Goal: Task Accomplishment & Management: Manage account settings

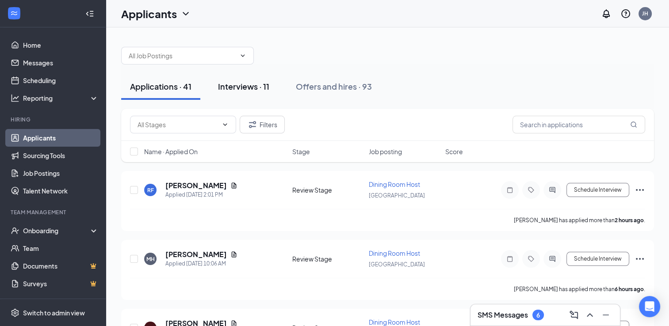
click at [253, 87] on div "Interviews · 11" at bounding box center [243, 86] width 51 height 11
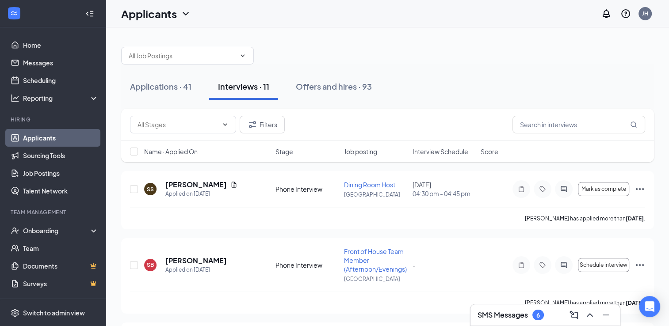
click at [465, 24] on div "Applicants JH" at bounding box center [387, 13] width 562 height 27
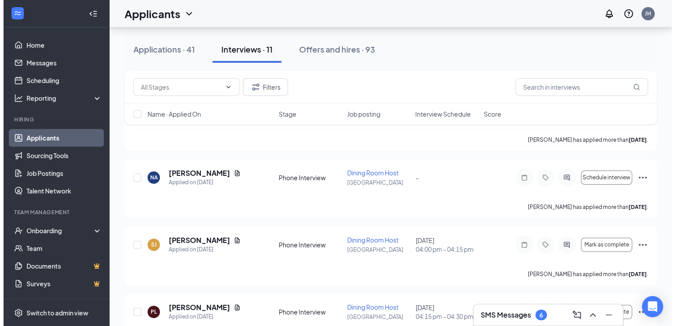
scroll to position [226, 0]
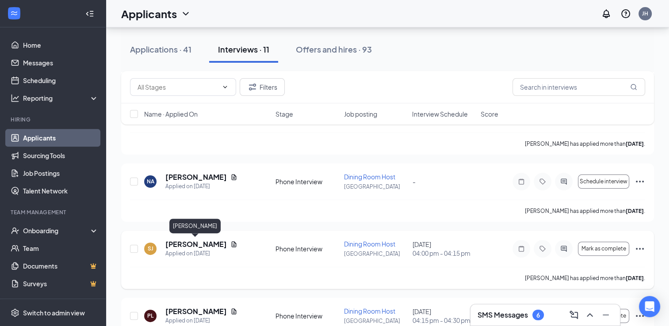
click at [198, 247] on h5 "[PERSON_NAME]" at bounding box center [195, 244] width 61 height 10
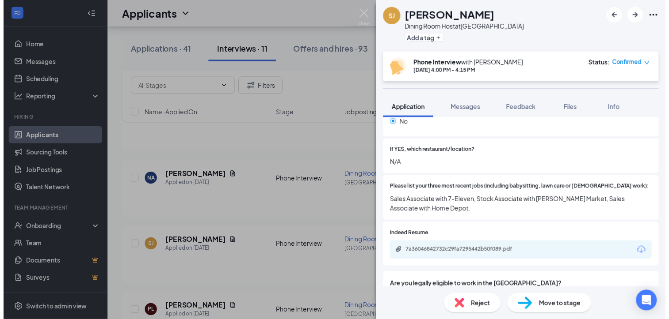
scroll to position [307, 0]
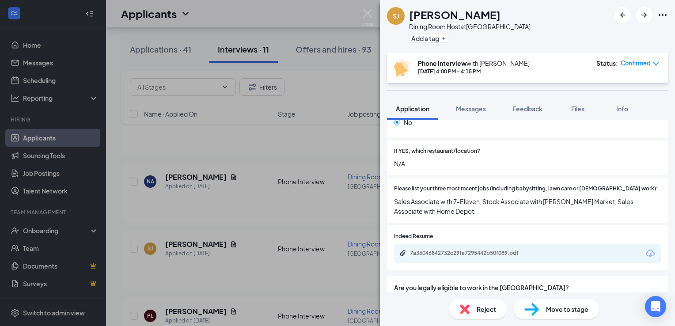
click at [335, 200] on div "[PERSON_NAME] Dining Room Host at [GEOGRAPHIC_DATA] Add a tag Phone Interview w…" at bounding box center [337, 163] width 675 height 326
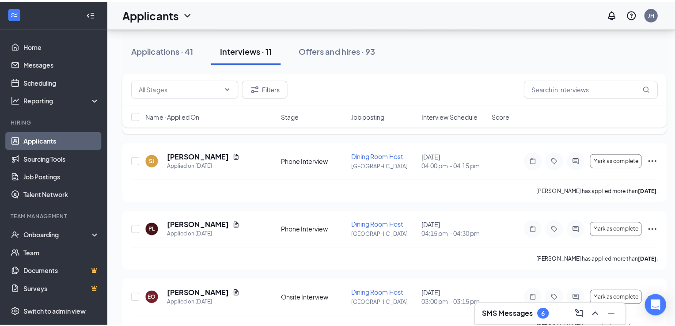
scroll to position [318, 0]
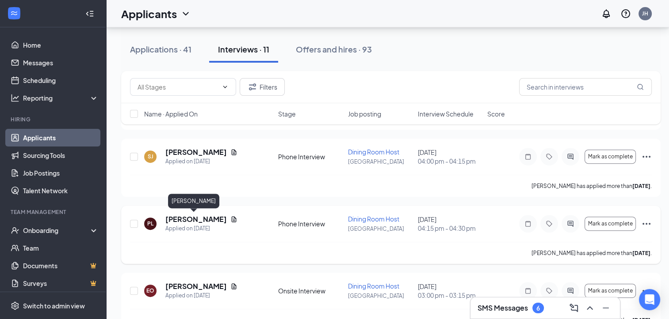
click at [200, 219] on h5 "[PERSON_NAME]" at bounding box center [195, 220] width 61 height 10
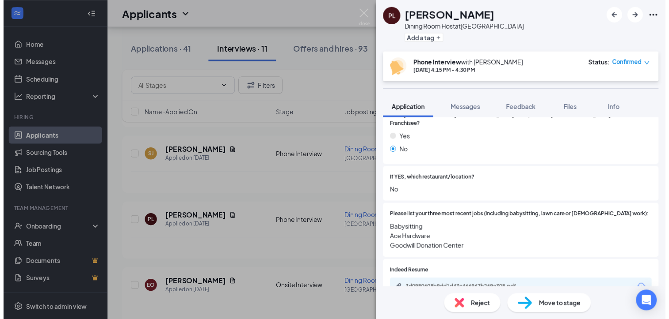
scroll to position [277, 0]
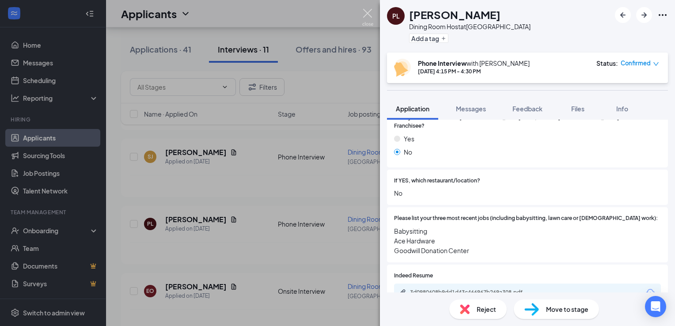
click at [368, 13] on img at bounding box center [367, 17] width 11 height 17
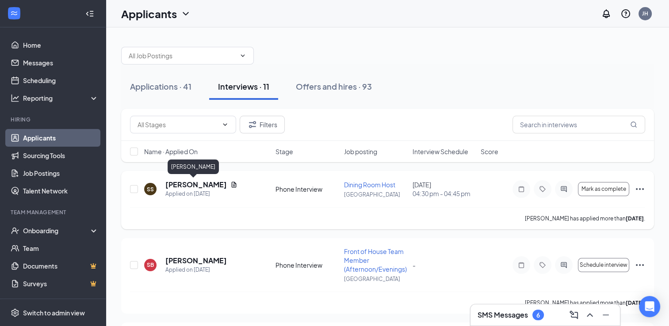
click at [180, 185] on h5 "[PERSON_NAME]" at bounding box center [195, 185] width 61 height 10
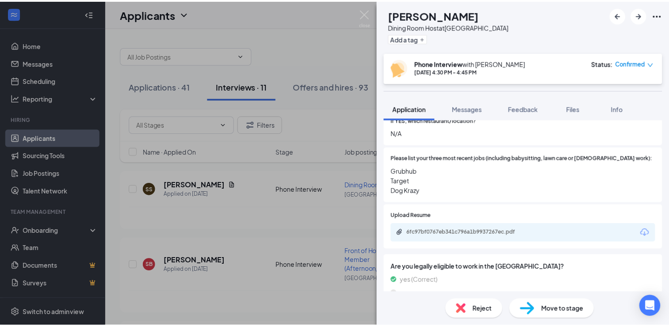
scroll to position [331, 0]
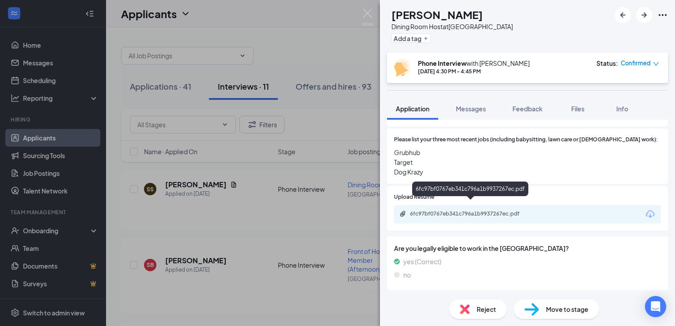
click at [486, 210] on div "6fc97bf0767eb341c796a1b9937267ec.pdf" at bounding box center [472, 213] width 124 height 7
click at [367, 19] on img at bounding box center [367, 17] width 11 height 17
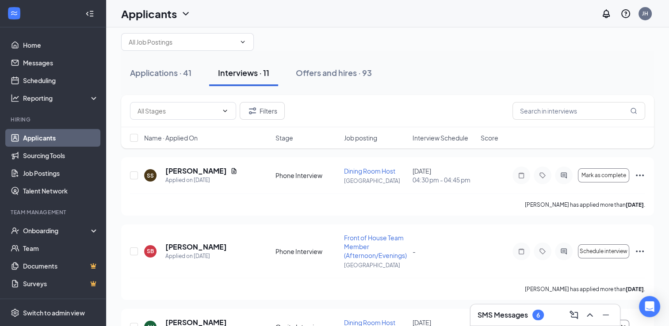
scroll to position [18, 0]
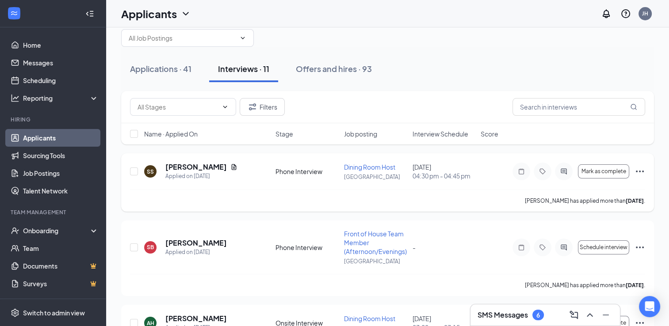
click at [638, 174] on icon "Ellipses" at bounding box center [639, 171] width 11 height 11
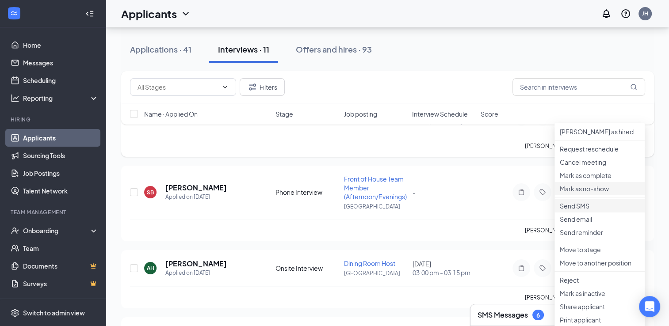
scroll to position [78, 0]
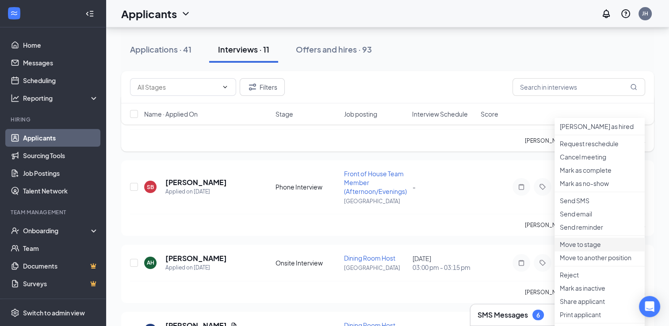
click at [587, 249] on p "Move to stage" at bounding box center [599, 244] width 80 height 9
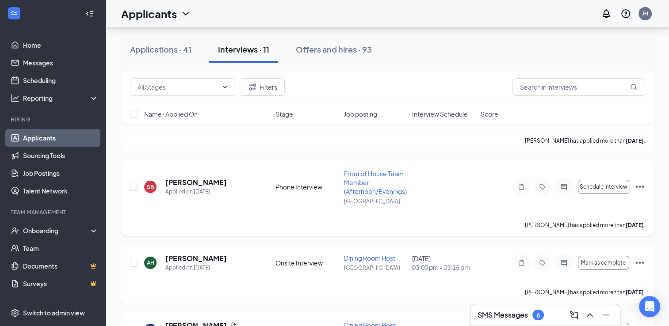
type input "Onsite Interview (next stage)"
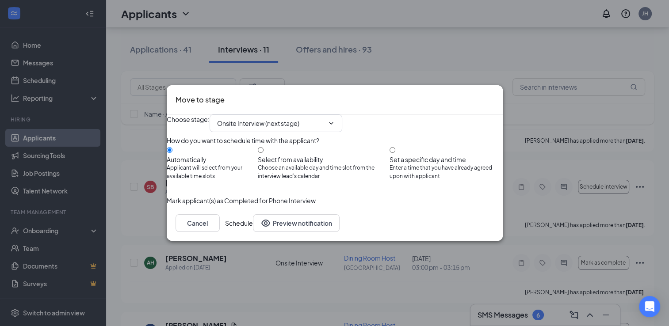
click at [496, 97] on icon "Cross" at bounding box center [498, 99] width 5 height 5
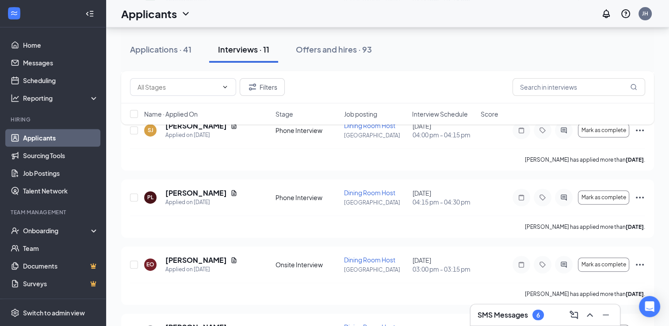
scroll to position [334, 0]
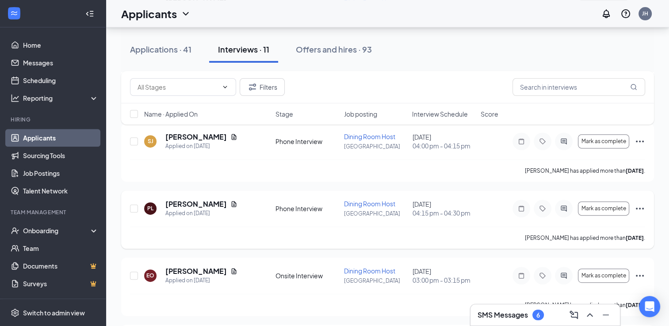
click at [638, 205] on icon "Ellipses" at bounding box center [639, 208] width 11 height 11
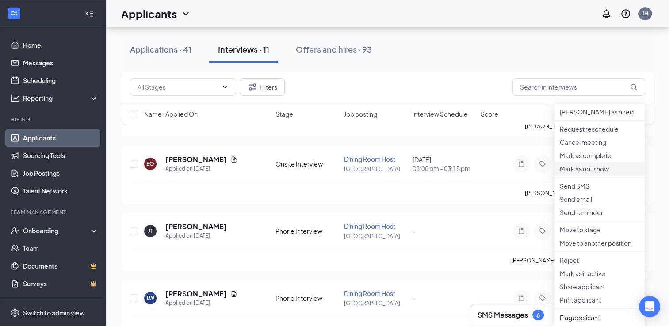
scroll to position [446, 0]
click at [580, 234] on p "Move to stage" at bounding box center [599, 229] width 80 height 9
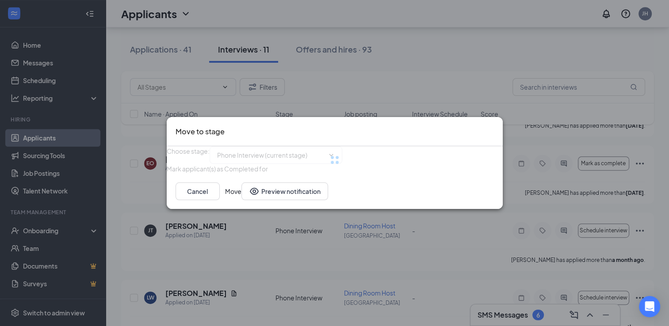
type input "Onsite Interview (next stage)"
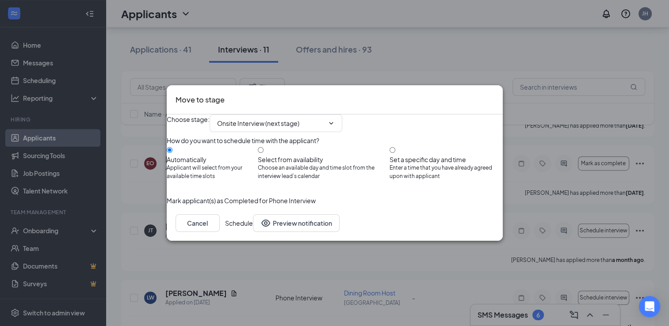
click at [253, 232] on button "Schedule" at bounding box center [239, 223] width 28 height 18
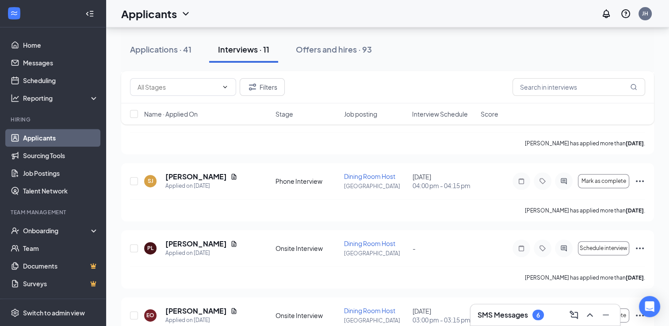
scroll to position [288, 0]
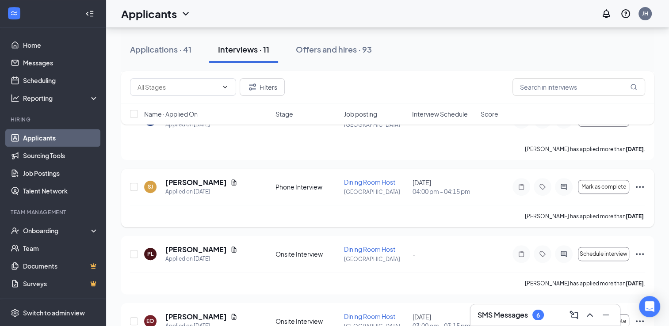
click at [639, 188] on icon "Ellipses" at bounding box center [639, 187] width 11 height 11
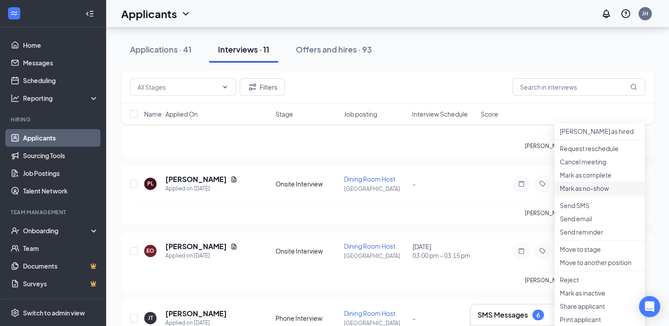
scroll to position [361, 0]
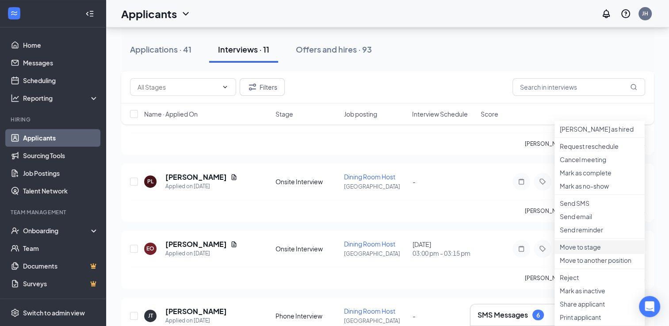
click at [581, 251] on p "Move to stage" at bounding box center [599, 247] width 80 height 9
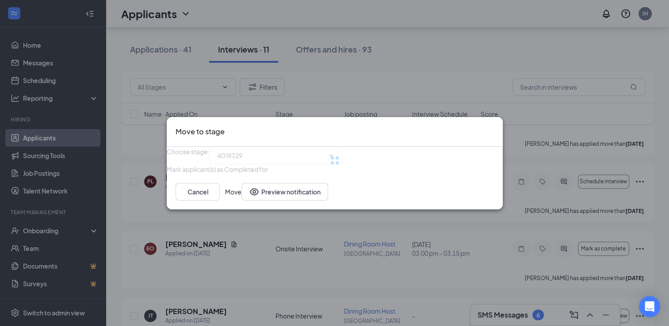
type input "Onsite Interview (next stage)"
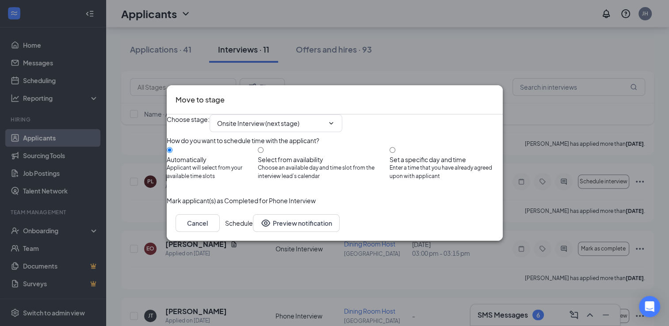
click at [253, 232] on button "Schedule" at bounding box center [239, 223] width 28 height 18
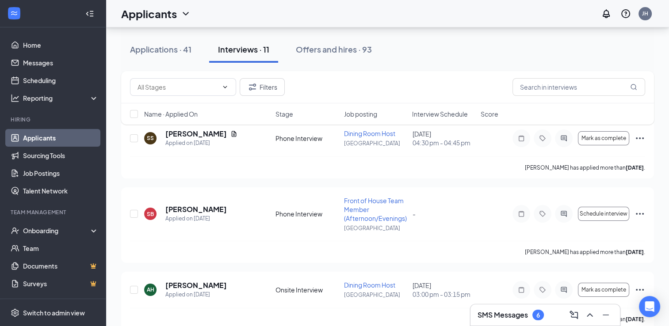
scroll to position [0, 0]
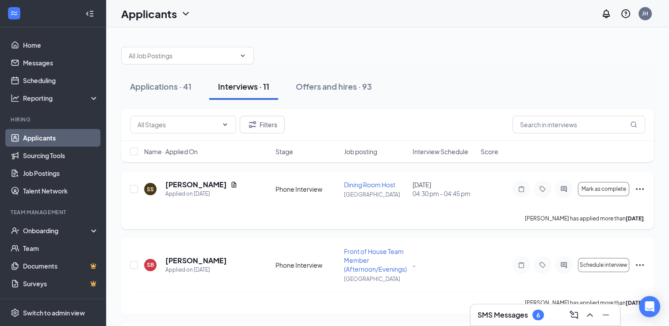
click at [635, 189] on icon "Ellipses" at bounding box center [639, 189] width 11 height 11
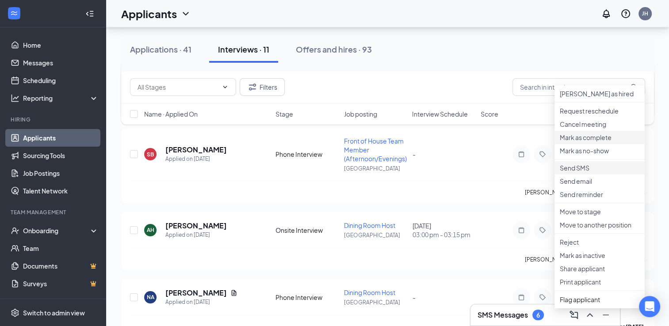
scroll to position [111, 0]
click at [581, 216] on p "Move to stage" at bounding box center [599, 211] width 80 height 9
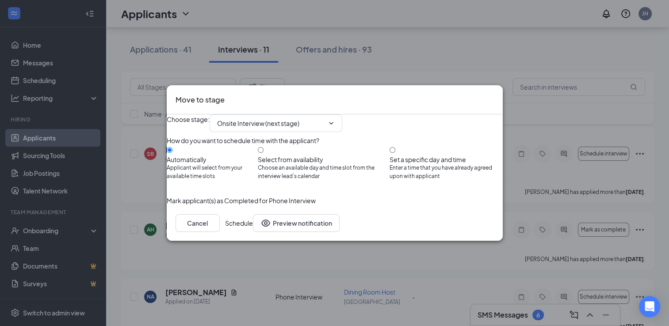
click at [253, 232] on button "Schedule" at bounding box center [239, 223] width 28 height 18
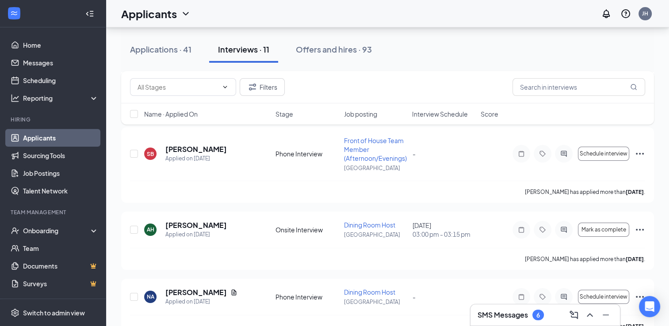
scroll to position [0, 0]
